Goal: Information Seeking & Learning: Learn about a topic

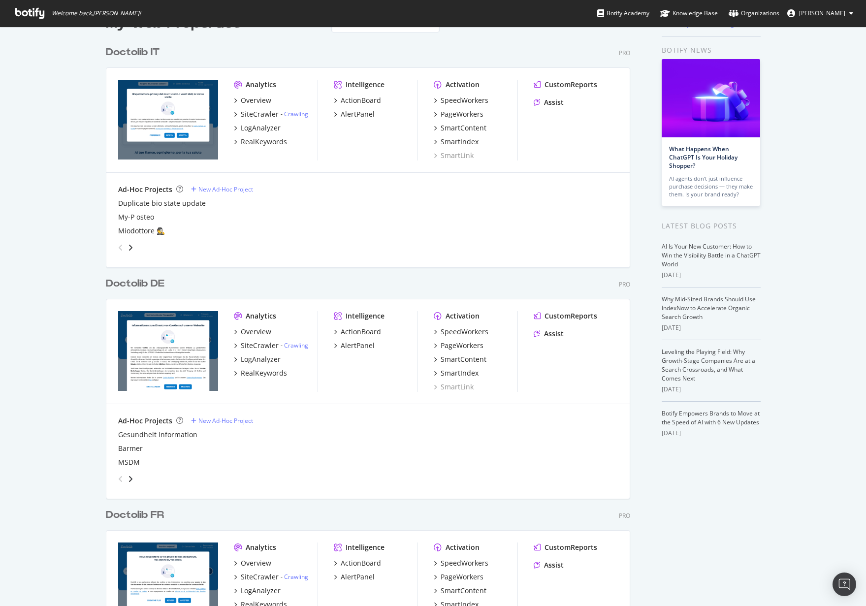
scroll to position [29, 0]
click at [263, 357] on div "LogAnalyzer" at bounding box center [261, 359] width 40 height 10
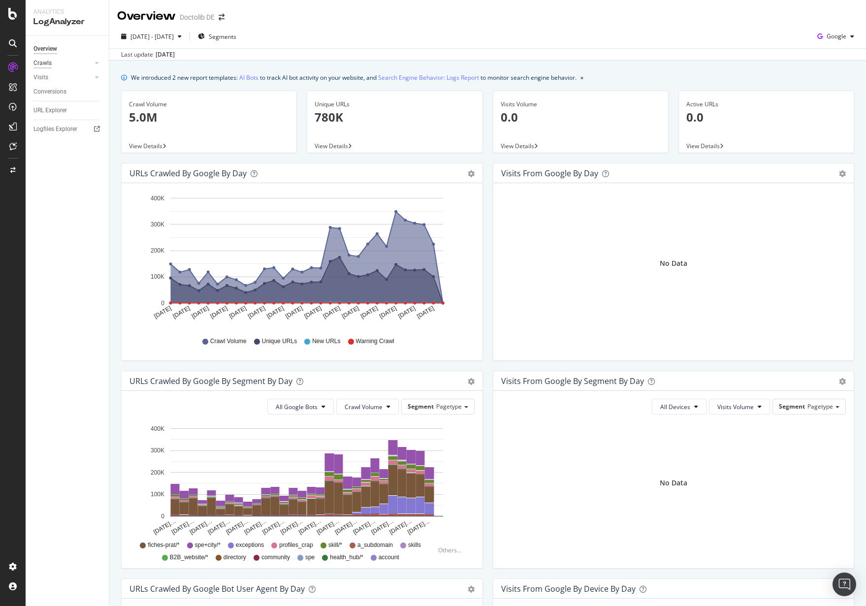
click at [51, 62] on div "Crawls" at bounding box center [42, 63] width 18 height 10
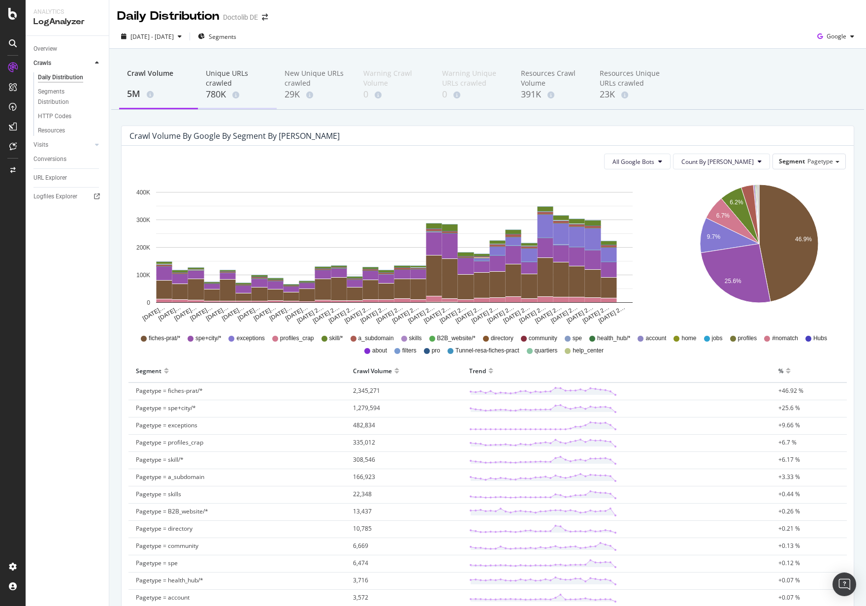
click at [228, 85] on div "Unique URLs crawled" at bounding box center [237, 78] width 63 height 20
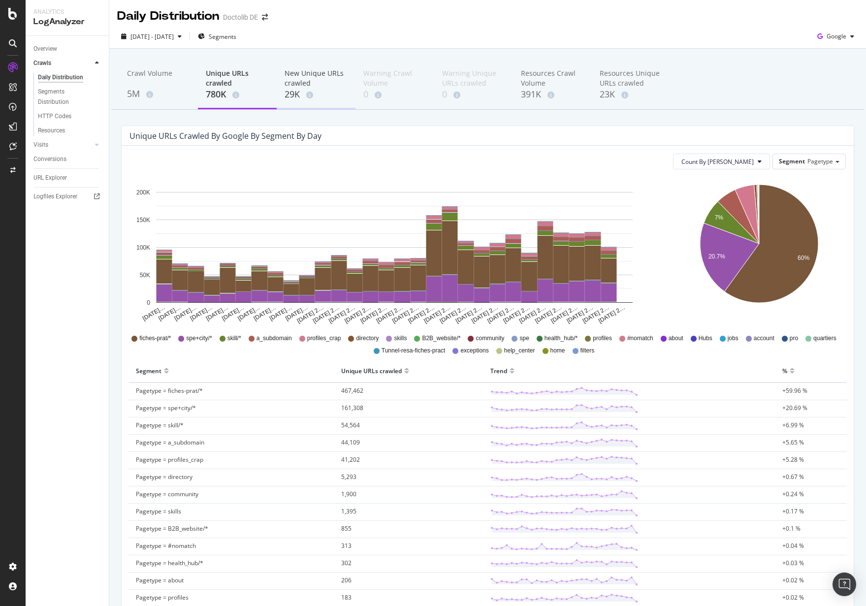
click at [299, 100] on div "29K" at bounding box center [316, 94] width 63 height 13
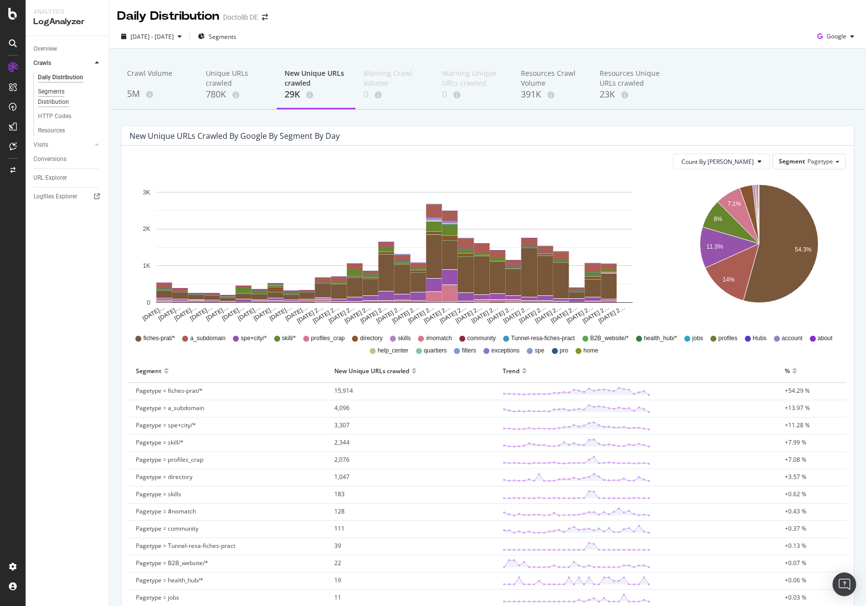
click at [62, 99] on div "Segments Distribution" at bounding box center [65, 97] width 55 height 21
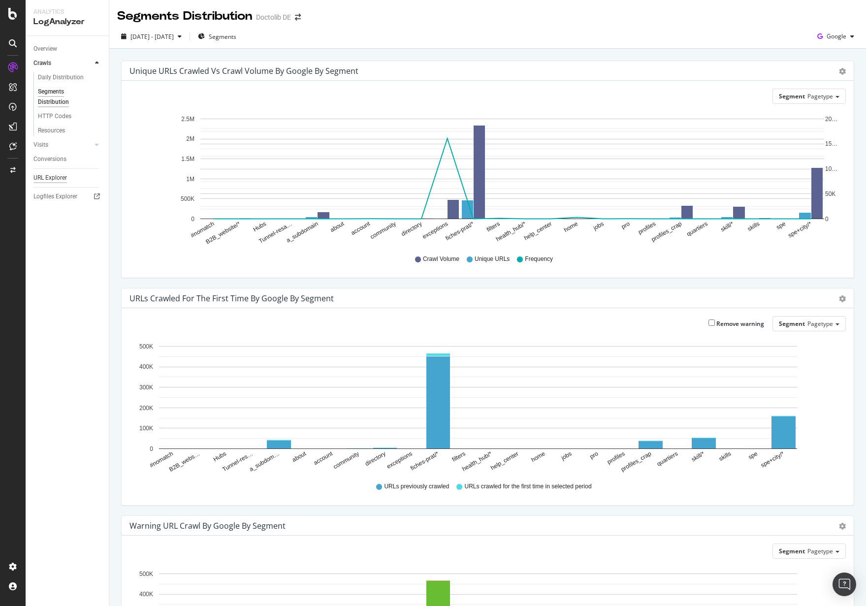
click at [56, 181] on div "URL Explorer" at bounding box center [49, 178] width 33 height 10
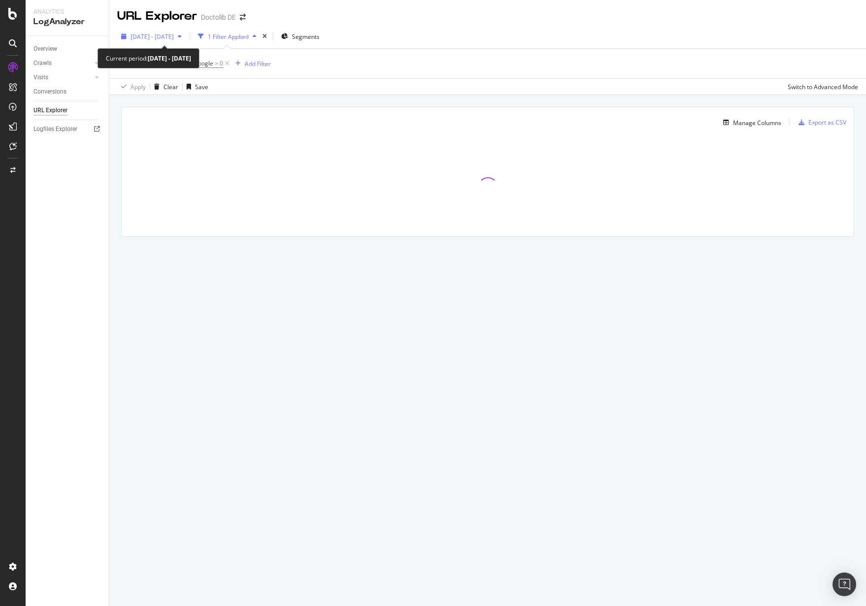
click at [174, 38] on span "[DATE] - [DATE]" at bounding box center [151, 36] width 43 height 8
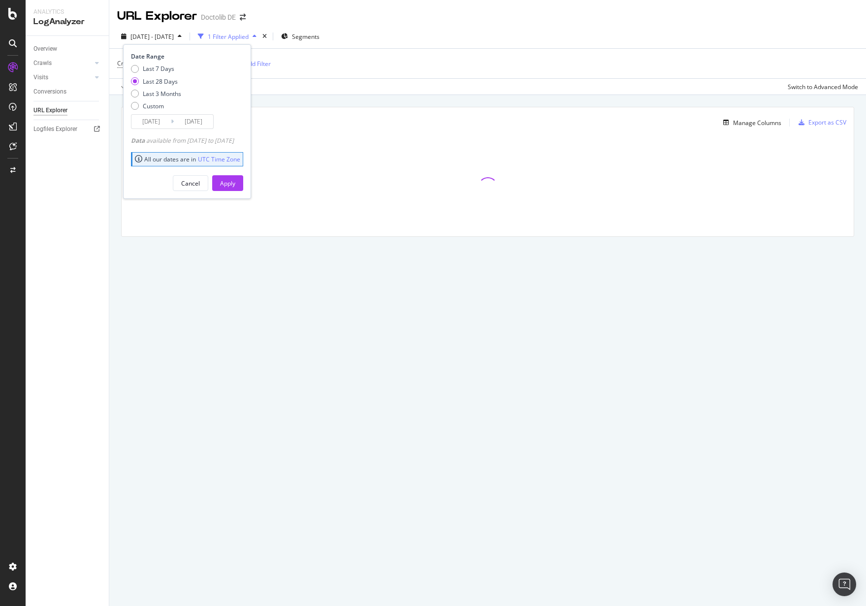
click at [162, 73] on div "Last 7 Days Last 28 Days Last 3 Months Custom" at bounding box center [156, 89] width 50 height 50
click at [161, 71] on div "Last 7 Days" at bounding box center [159, 68] width 32 height 8
type input "[DATE]"
click at [235, 185] on div "Apply" at bounding box center [227, 183] width 15 height 8
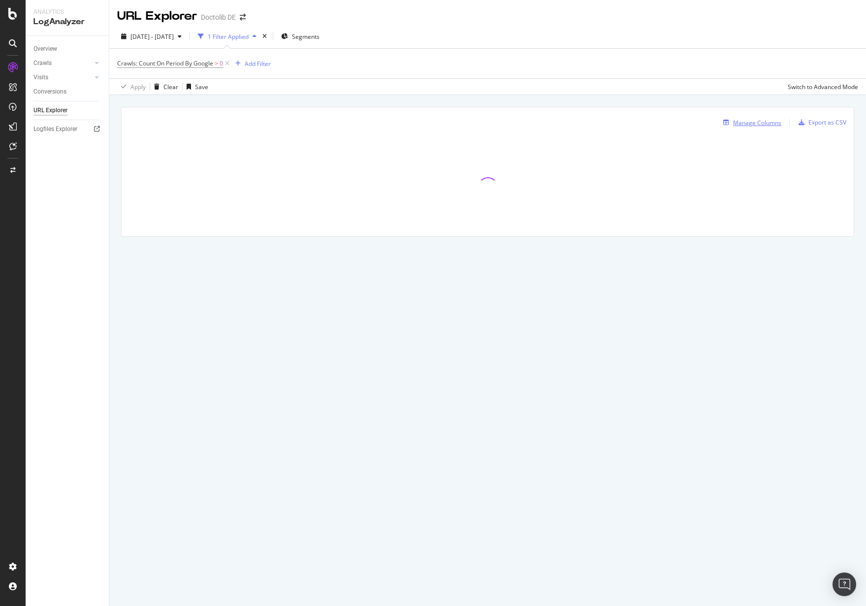
click at [756, 126] on div "Manage Columns" at bounding box center [757, 123] width 48 height 8
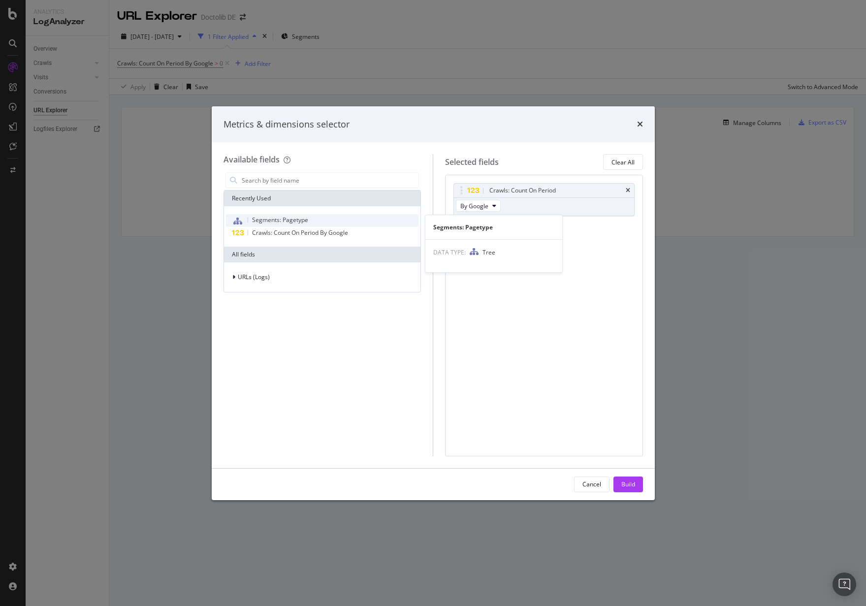
click at [321, 224] on div "Segments: Pagetype" at bounding box center [322, 220] width 193 height 13
click at [623, 478] on div "Build" at bounding box center [628, 484] width 14 height 15
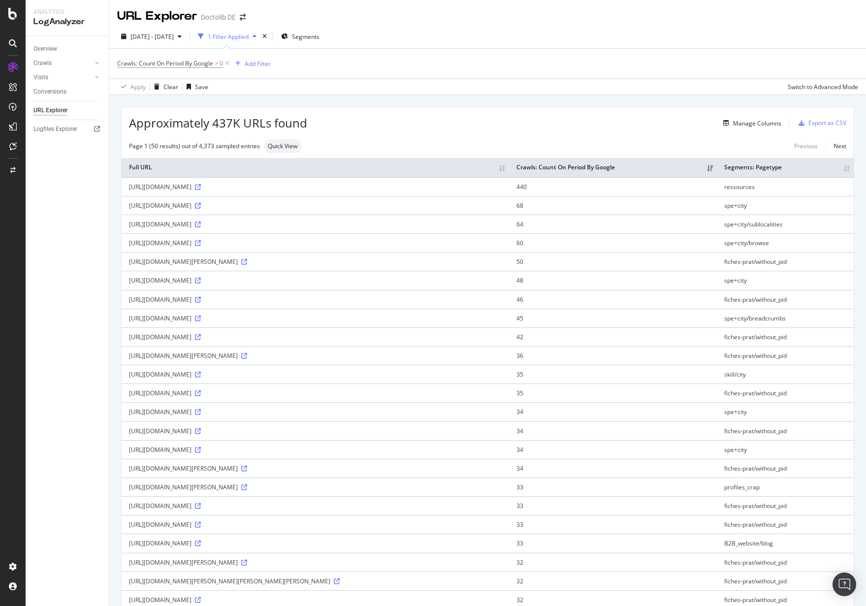
click at [76, 199] on div "Overview Crawls Daily Distribution Segments Distribution HTTP Codes Resources V…" at bounding box center [67, 321] width 83 height 570
